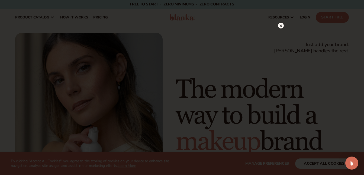
click at [279, 24] on circle at bounding box center [281, 26] width 6 height 6
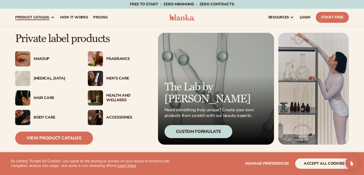
click at [116, 98] on div "Health And Wellness" at bounding box center [127, 97] width 43 height 9
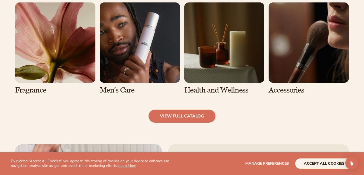
scroll to position [502, 0]
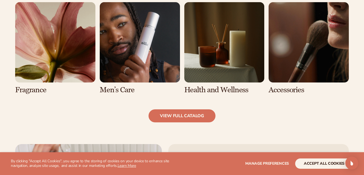
click at [219, 89] on link "7 / 8" at bounding box center [224, 48] width 80 height 92
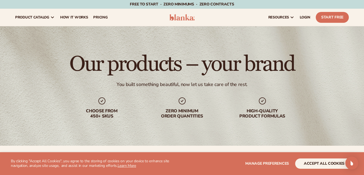
click at [180, 99] on icon at bounding box center [182, 100] width 9 height 9
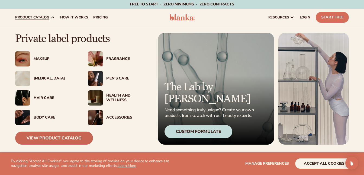
click at [60, 139] on link "View Product Catalog" at bounding box center [54, 137] width 78 height 13
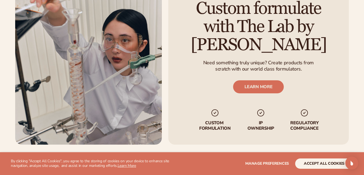
scroll to position [660, 0]
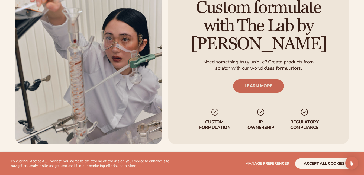
click at [258, 82] on link "LEARN MORE" at bounding box center [258, 85] width 51 height 13
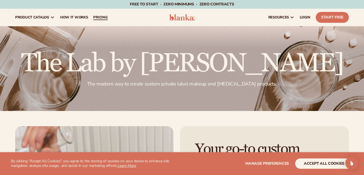
click at [99, 14] on link "pricing" at bounding box center [100, 17] width 20 height 17
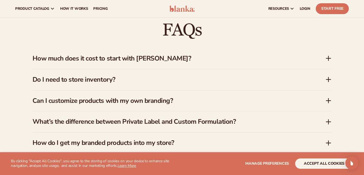
scroll to position [763, 0]
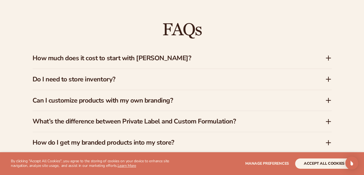
click at [175, 54] on h3 "How much does it cost to start with [PERSON_NAME]?" at bounding box center [171, 58] width 276 height 8
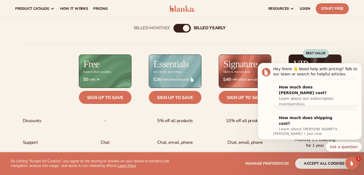
scroll to position [0, 0]
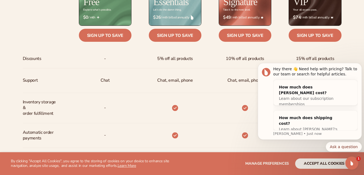
scroll to position [245, 0]
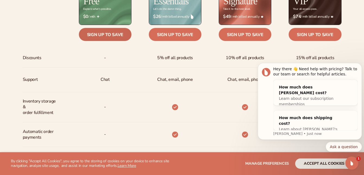
click at [109, 38] on link "Sign up to save" at bounding box center [105, 34] width 53 height 13
